Goal: Information Seeking & Learning: Learn about a topic

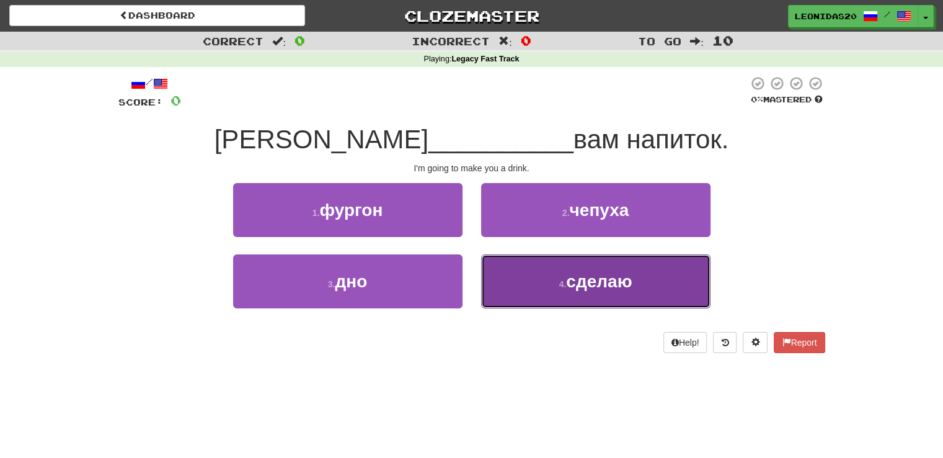
click at [515, 287] on button "4 . сделаю" at bounding box center [596, 281] width 230 height 54
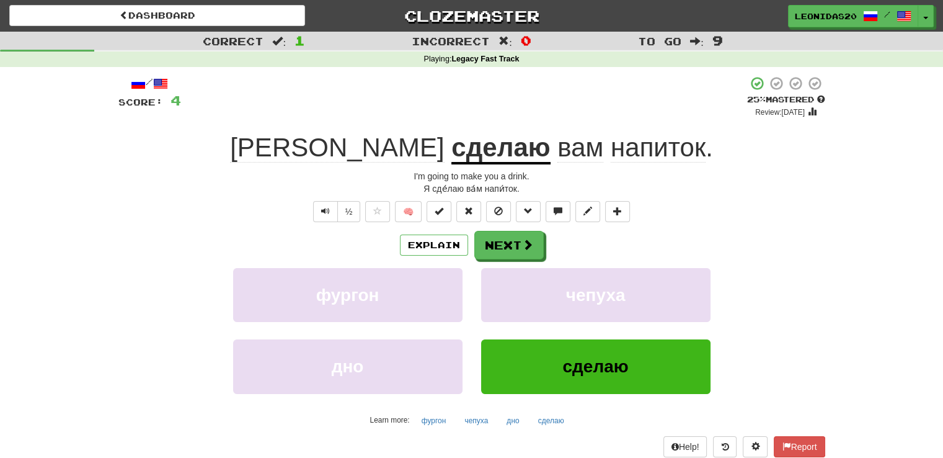
click at [834, 238] on div "Correct : 1 Incorrect : 0 To go : 9 Playing : Legacy Fast Track / Score: 4 + 4 …" at bounding box center [471, 263] width 943 height 463
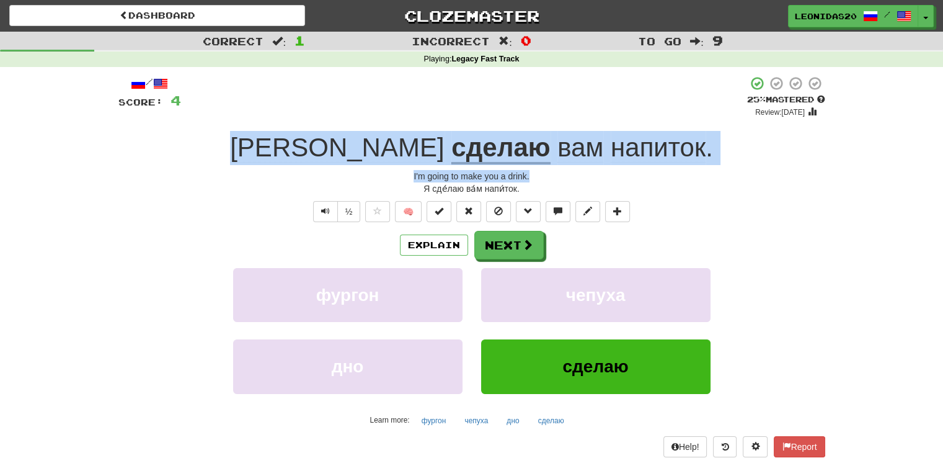
drag, startPoint x: 324, startPoint y: 140, endPoint x: 592, endPoint y: 168, distance: 268.9
click at [592, 168] on div "/ Score: 4 + 4 25 % Mastered Review: [DATE] Я сделаю вам напиток . I'm going to…" at bounding box center [471, 276] width 707 height 401
copy div "Я сделаю вам напиток . I'm going to make you a drink."
click at [511, 250] on button "Next" at bounding box center [509, 245] width 69 height 29
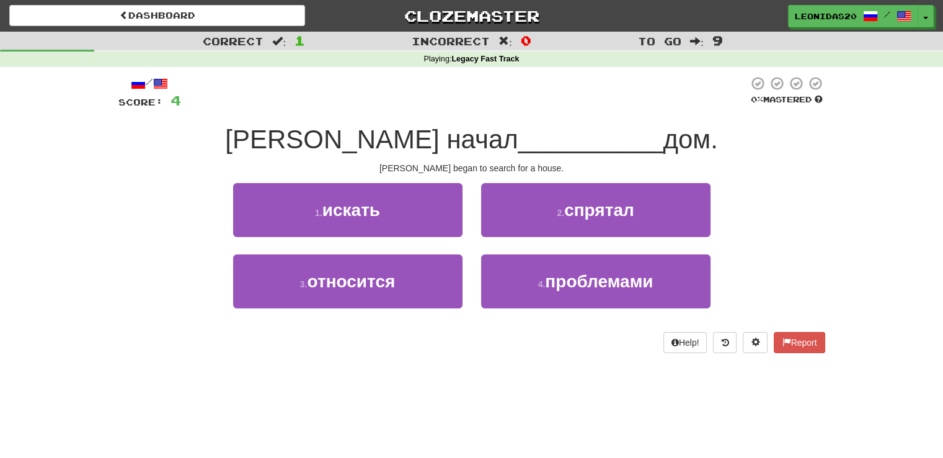
click at [563, 412] on div "Dashboard Clozemaster leonidas20 / Toggle Dropdown Dashboard Leaderboard Activi…" at bounding box center [471, 229] width 943 height 458
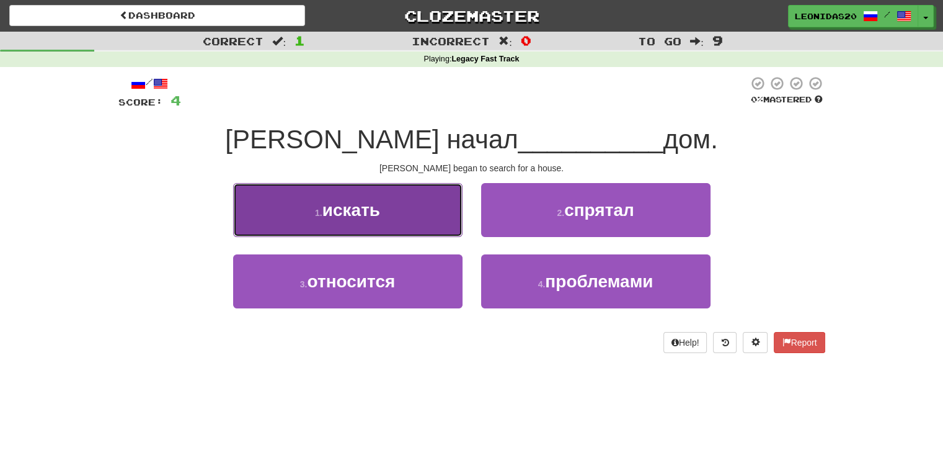
click at [411, 209] on button "1 . искать" at bounding box center [348, 210] width 230 height 54
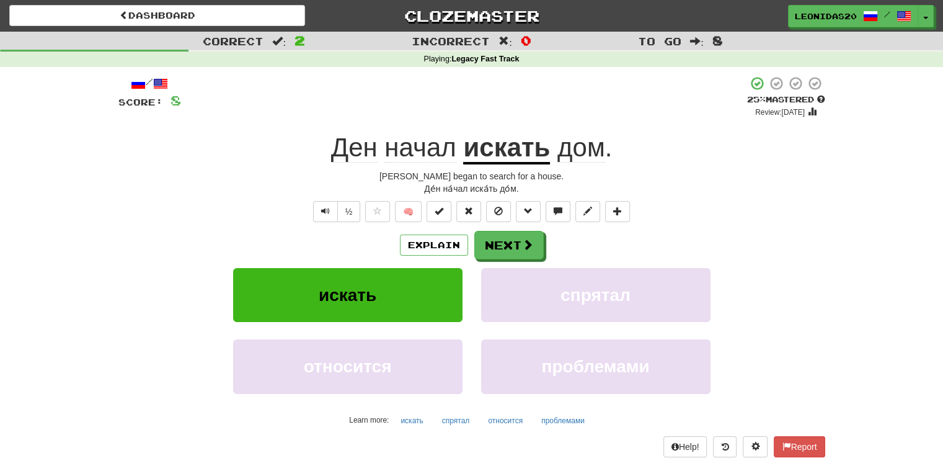
click at [881, 274] on div "Correct : 2 Incorrect : 0 To go : 8 Playing : Legacy Fast Track / Score: 8 + 4 …" at bounding box center [471, 263] width 943 height 463
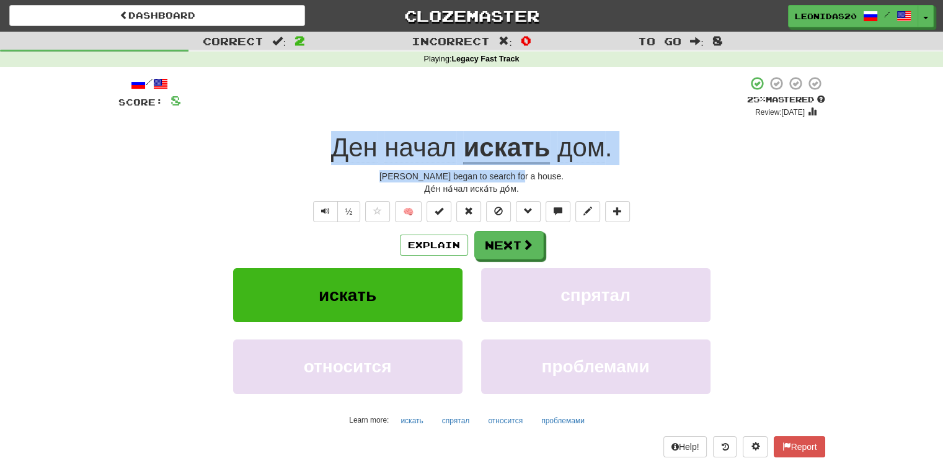
drag, startPoint x: 332, startPoint y: 142, endPoint x: 594, endPoint y: 172, distance: 262.8
click at [594, 172] on div "/ Score: 8 + 4 25 % Mastered Review: [DATE] [PERSON_NAME] начал искать дом . [P…" at bounding box center [471, 276] width 707 height 401
copy div "[PERSON_NAME] начал искать дом . [PERSON_NAME] began to search for a house."
click at [517, 250] on button "Next" at bounding box center [509, 245] width 69 height 29
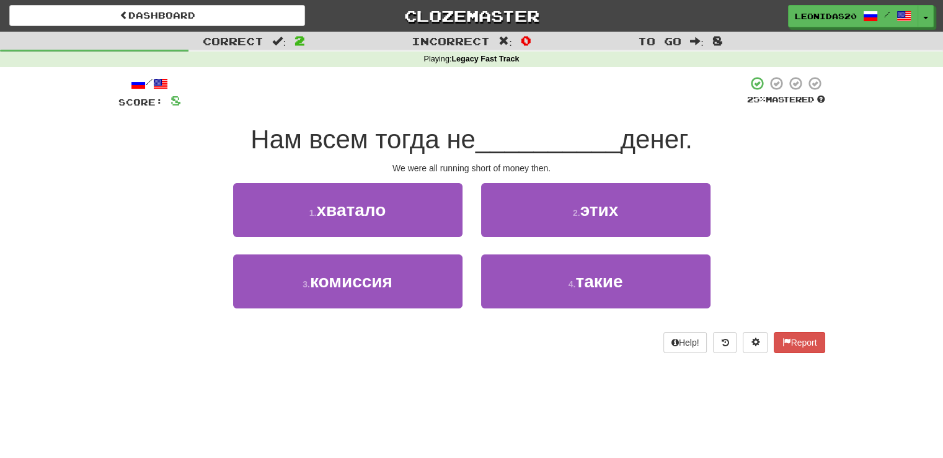
click at [901, 264] on div "Correct : 2 Incorrect : 0 To go : 8 Playing : Legacy Fast Track / Score: 8 25 %…" at bounding box center [471, 201] width 943 height 339
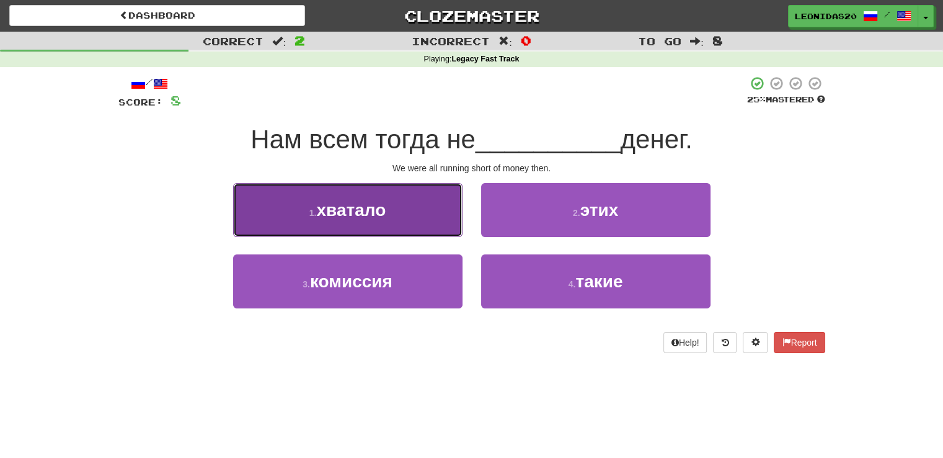
click at [385, 207] on span "хватало" at bounding box center [350, 209] width 69 height 19
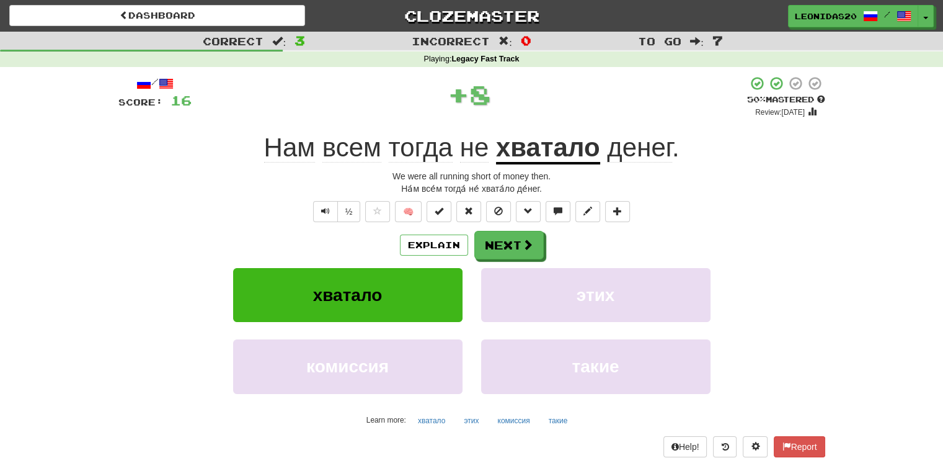
drag, startPoint x: 239, startPoint y: 125, endPoint x: 265, endPoint y: 154, distance: 39.2
click at [265, 154] on div "/ Score: 16 + 8 50 % Mastered Review: [DATE] Нам всем тогда не хватало денег . …" at bounding box center [471, 276] width 707 height 401
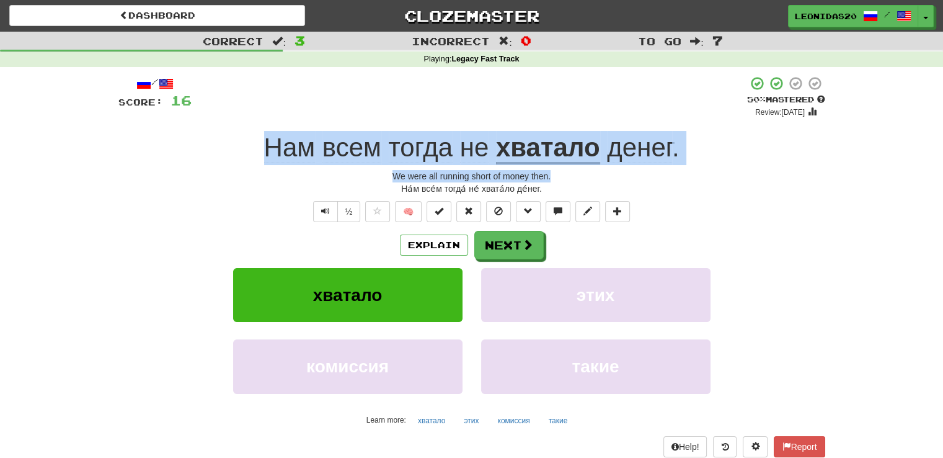
drag, startPoint x: 267, startPoint y: 147, endPoint x: 620, endPoint y: 177, distance: 354.2
click at [620, 177] on div "/ Score: 16 + 8 50 % Mastered Review: [DATE] Нам всем тогда не хватало денег . …" at bounding box center [471, 276] width 707 height 401
copy div "Нам всем тогда не хватало денег . We were all running short of money then."
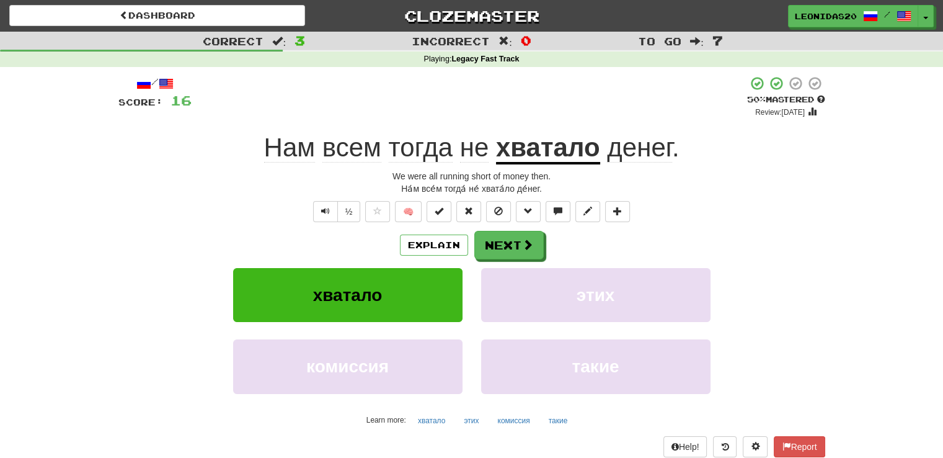
click at [816, 300] on div "хватало этих" at bounding box center [472, 303] width 744 height 71
click at [511, 249] on button "Next" at bounding box center [509, 245] width 69 height 29
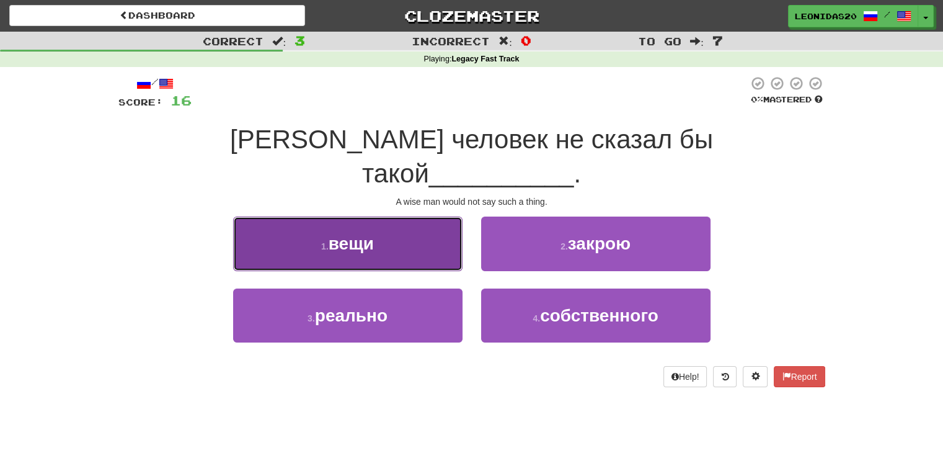
click at [347, 234] on span "вещи" at bounding box center [351, 243] width 45 height 19
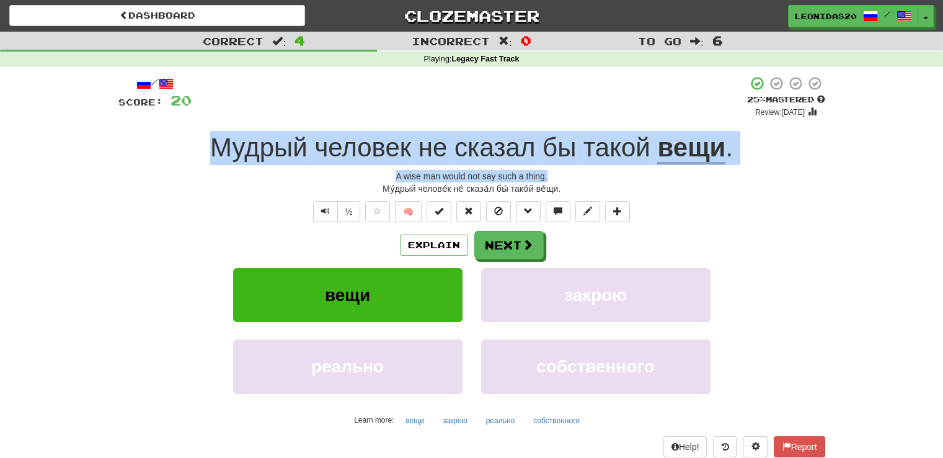
drag, startPoint x: 199, startPoint y: 133, endPoint x: 598, endPoint y: 171, distance: 400.6
click at [598, 171] on div "/ Score: 20 + 4 25 % Mastered Review: [DATE] Мудрый человек не сказал бы такой …" at bounding box center [471, 276] width 707 height 401
copy div "[PERSON_NAME] человек не сказал бы такой вещи . A wise man would not say such a…"
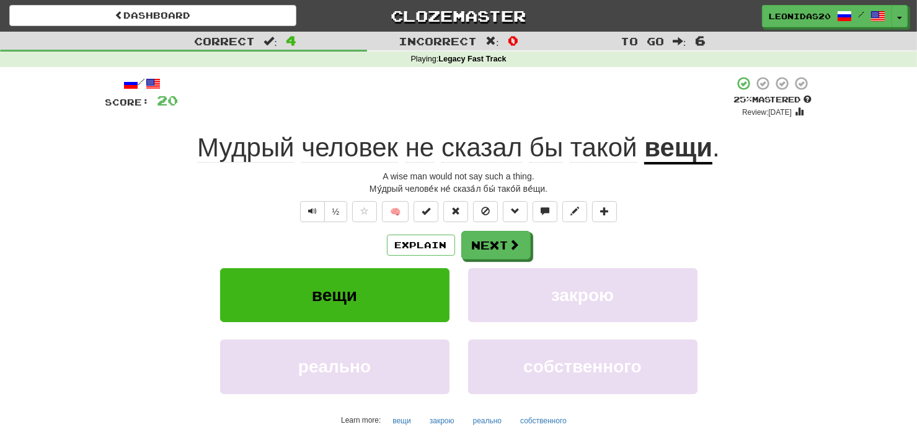
click at [86, 254] on div "Correct : 4 Incorrect : 0 To go : 6 Playing : Legacy Fast Track / Score: 20 + 4…" at bounding box center [458, 263] width 917 height 463
click at [484, 248] on button "Next" at bounding box center [496, 245] width 69 height 29
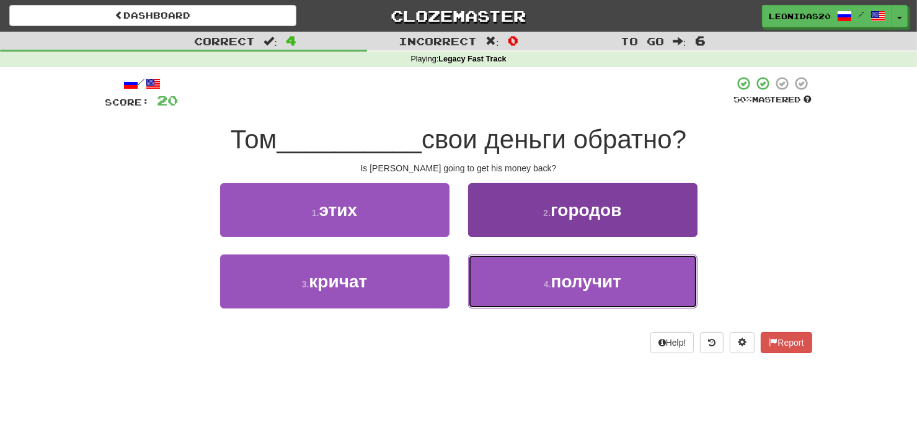
click at [519, 283] on button "4 . получит" at bounding box center [583, 281] width 230 height 54
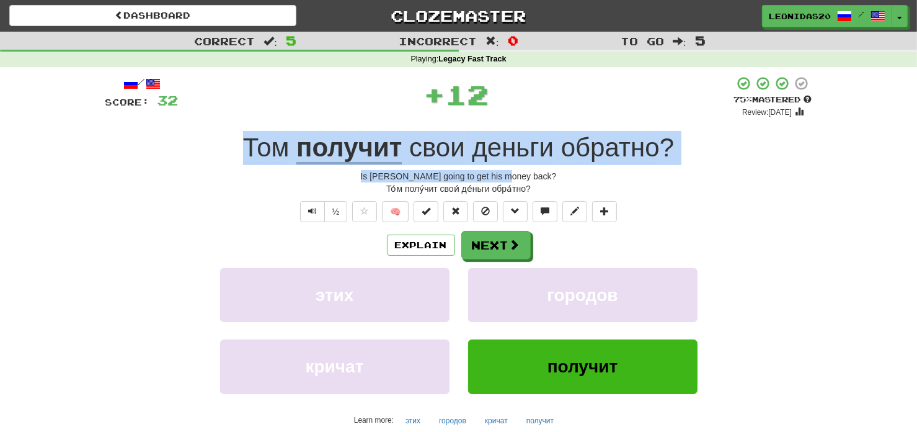
drag, startPoint x: 218, startPoint y: 141, endPoint x: 569, endPoint y: 174, distance: 352.0
click at [569, 174] on div "/ Score: 32 + 12 75 % Mastered Review: [DATE] Том получит свои деньги обратно ?…" at bounding box center [458, 276] width 707 height 401
copy div "[PERSON_NAME] получит свои деньги обратно ? Is [PERSON_NAME] going to get his m…"
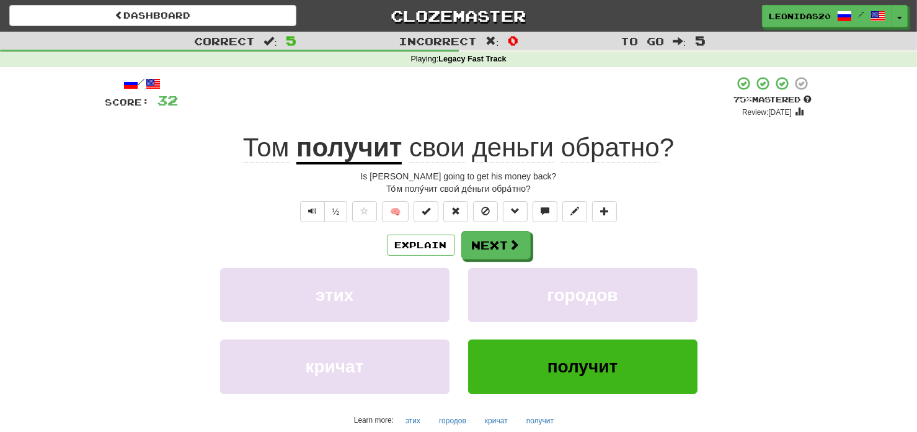
click at [110, 301] on div "этих городов" at bounding box center [459, 303] width 744 height 71
click at [496, 238] on button "Next" at bounding box center [496, 245] width 69 height 29
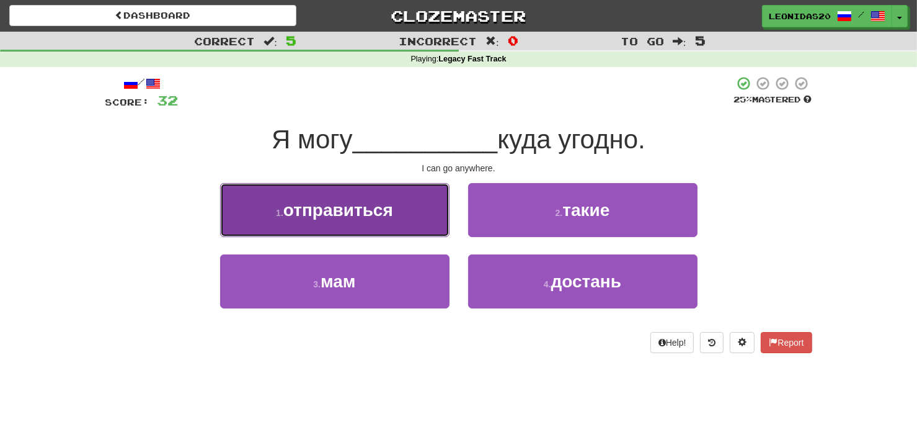
click at [314, 221] on button "1 . отправиться" at bounding box center [335, 210] width 230 height 54
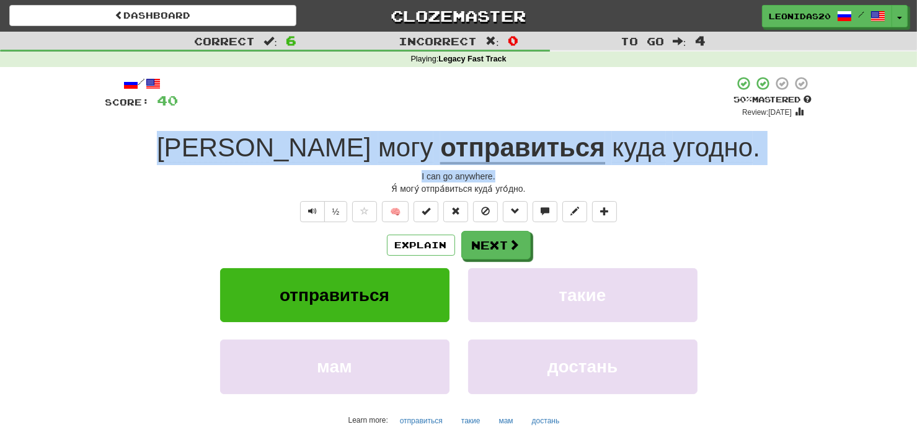
drag, startPoint x: 240, startPoint y: 135, endPoint x: 574, endPoint y: 166, distance: 335.8
click at [574, 166] on div "/ Score: 40 + 8 50 % Mastered Review: [DATE] Я могу отправиться куда угодно . I…" at bounding box center [458, 276] width 707 height 401
copy div "Я могу отправиться куда угодно . I can go anywhere."
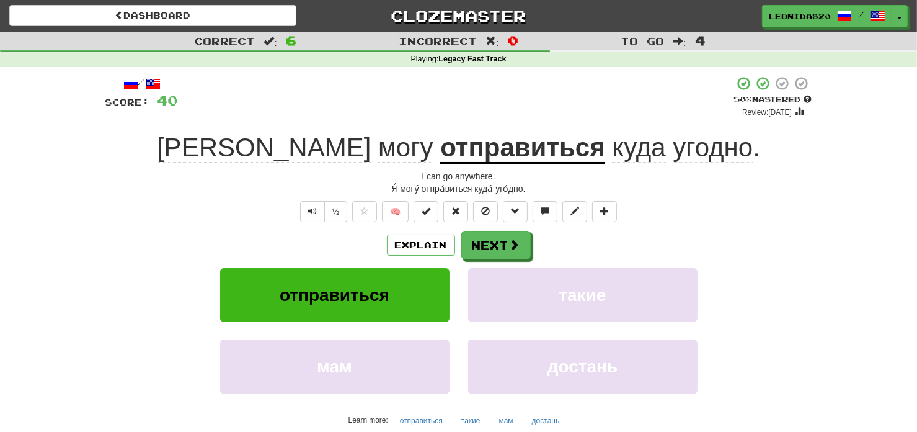
click at [114, 286] on div "отправиться такие" at bounding box center [459, 303] width 744 height 71
click at [310, 209] on span "Text-to-speech controls" at bounding box center [312, 211] width 9 height 9
click at [311, 202] on button "Text-to-speech controls" at bounding box center [312, 211] width 25 height 21
click at [489, 240] on button "Next" at bounding box center [496, 245] width 69 height 29
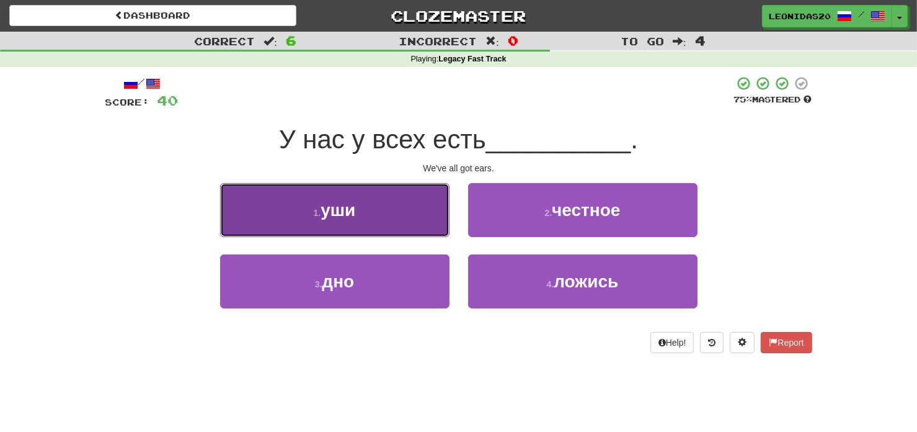
click at [298, 217] on button "1 . уши" at bounding box center [335, 210] width 230 height 54
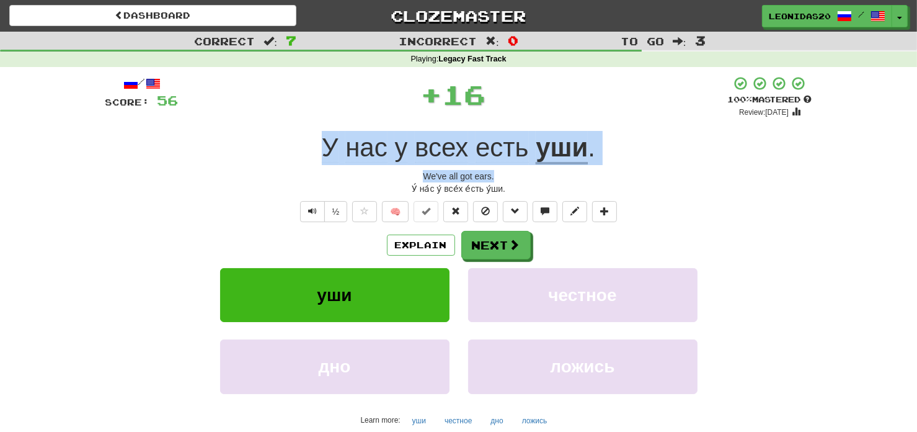
drag, startPoint x: 308, startPoint y: 139, endPoint x: 526, endPoint y: 172, distance: 220.8
click at [526, 172] on div "/ Score: 56 + 16 100 % Mastered Review: [DATE] У нас у всех есть уши . We've al…" at bounding box center [458, 276] width 707 height 401
copy div "У нас у всех есть уши . We've all got ears."
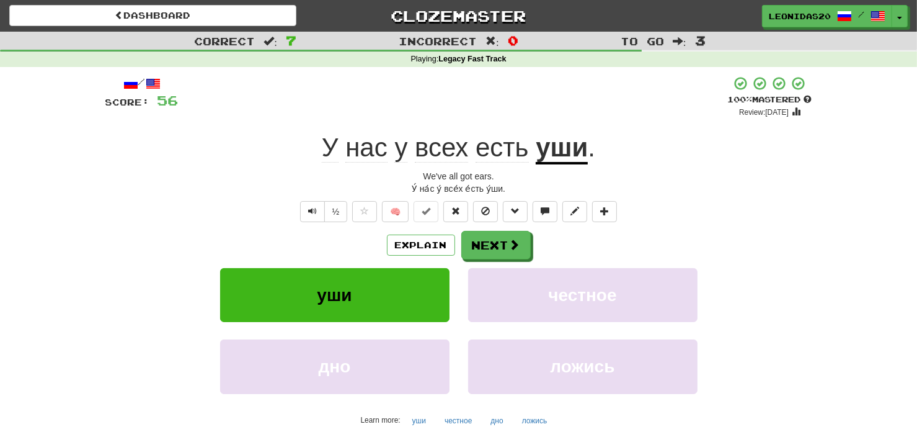
click at [95, 234] on div "Correct : 7 Incorrect : 0 To go : 3 Playing : Legacy Fast Track / Score: 56 + 1…" at bounding box center [458, 263] width 917 height 463
click at [469, 245] on button "Next" at bounding box center [496, 245] width 69 height 29
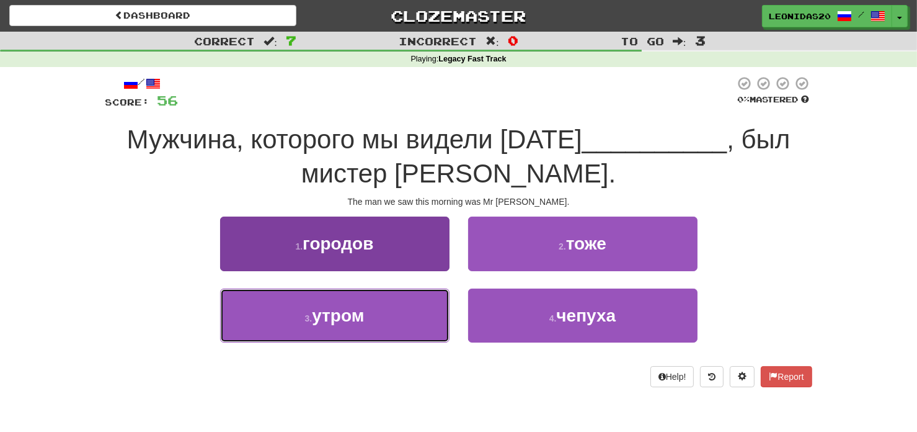
click at [308, 322] on small "3 ." at bounding box center [308, 318] width 7 height 10
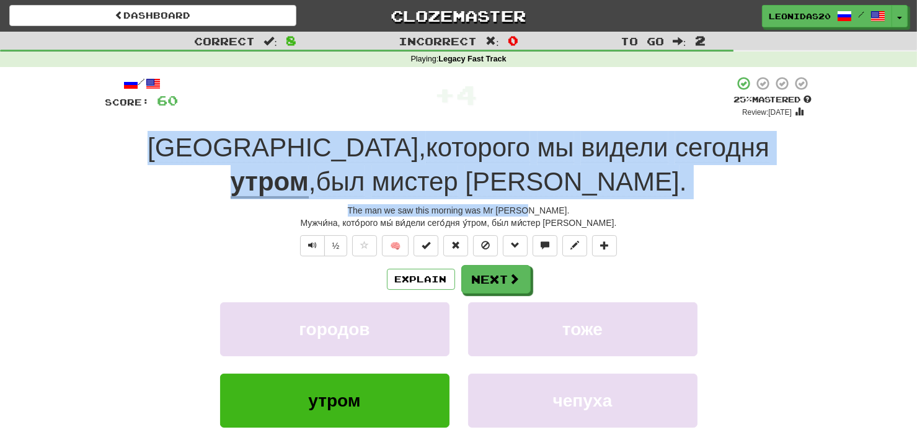
drag, startPoint x: 143, startPoint y: 140, endPoint x: 564, endPoint y: 205, distance: 425.6
click at [564, 205] on div "/ Score: 60 + 4 25 % Mastered Review: [DATE] Мужчина , которого мы видели [DATE…" at bounding box center [458, 293] width 707 height 435
copy div "Мужчина , которого мы видели [DATE] утром , был мистер [PERSON_NAME] . The man …"
click at [504, 278] on button "Next" at bounding box center [496, 279] width 69 height 29
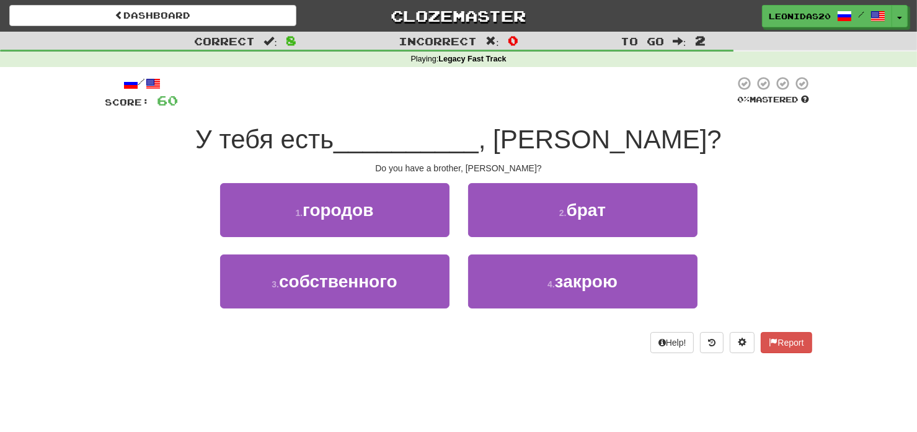
click at [89, 277] on div "Correct : 8 Incorrect : 0 To go : 2 Playing : Legacy Fast Track / Score: 60 0 %…" at bounding box center [458, 201] width 917 height 339
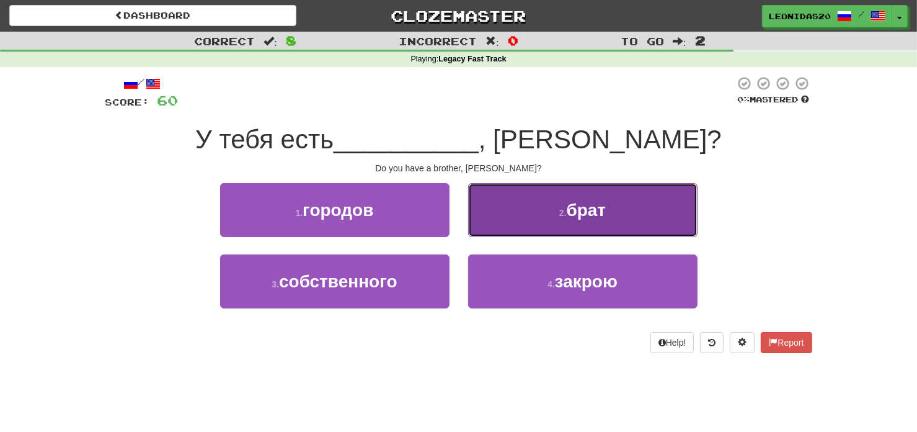
click at [503, 218] on button "2 . брат" at bounding box center [583, 210] width 230 height 54
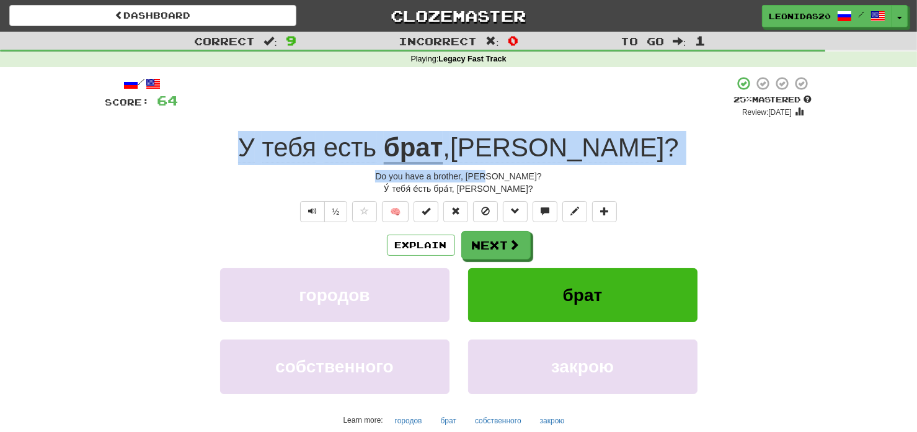
drag, startPoint x: 300, startPoint y: 136, endPoint x: 604, endPoint y: 169, distance: 306.3
click at [604, 169] on div "/ Score: 64 + 4 25 % Mastered Review: [DATE] У тебя есть брат , [PERSON_NAME] ?…" at bounding box center [458, 276] width 707 height 401
copy div "У тебя есть брат , [PERSON_NAME] ? Do you have a brother, [PERSON_NAME]?"
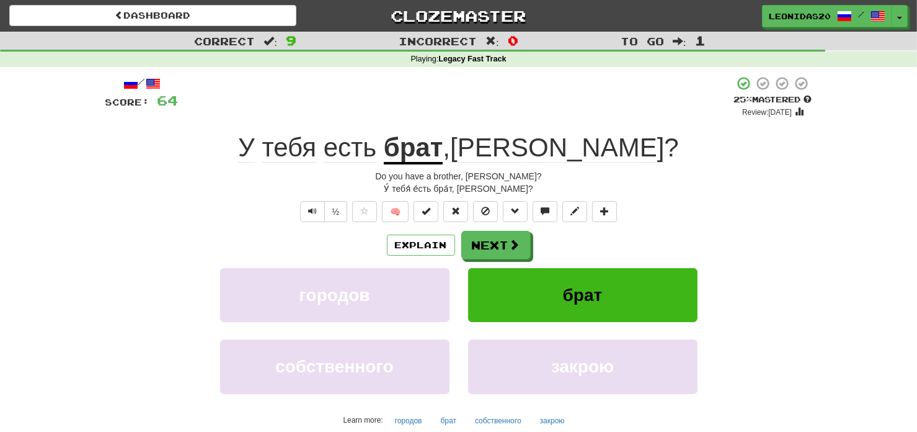
click at [98, 271] on div "/ Score: 64 + 4 25 % Mastered Review: [DATE] У тебя есть брат , [PERSON_NAME] ?…" at bounding box center [459, 280] width 726 height 427
click at [500, 246] on button "Next" at bounding box center [496, 245] width 69 height 29
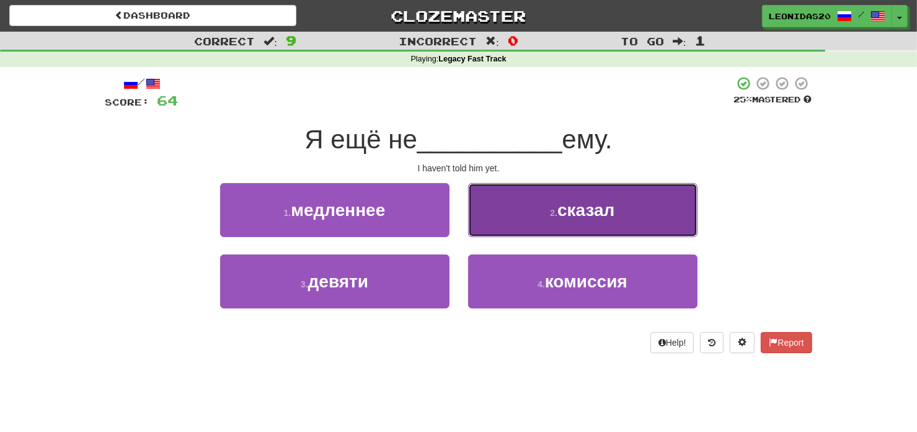
click at [542, 216] on button "2 . сказал" at bounding box center [583, 210] width 230 height 54
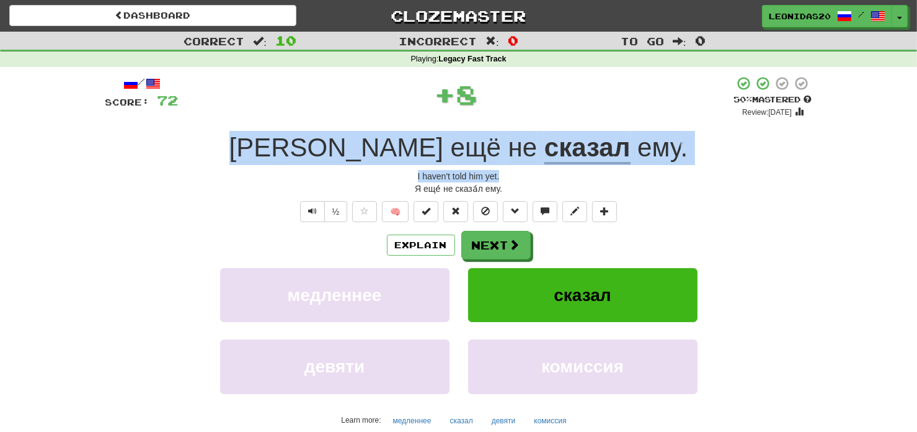
drag, startPoint x: 311, startPoint y: 136, endPoint x: 549, endPoint y: 172, distance: 240.2
click at [549, 172] on div "/ Score: 72 + 8 50 % Mastered Review: [DATE] Я ещё не сказал ему . I haven't to…" at bounding box center [458, 276] width 707 height 401
copy div "Я ещё не сказал ему . I haven't told him yet."
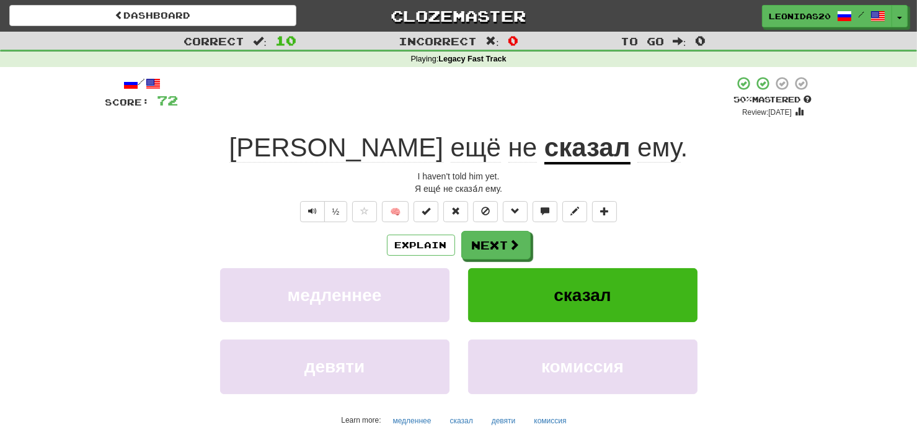
click at [92, 297] on div "Correct : 10 Incorrect : 0 To go : 0 Playing : Legacy Fast Track / Score: 72 + …" at bounding box center [458, 263] width 917 height 463
click at [473, 246] on button "Next" at bounding box center [496, 245] width 69 height 29
